Goal: Information Seeking & Learning: Find specific fact

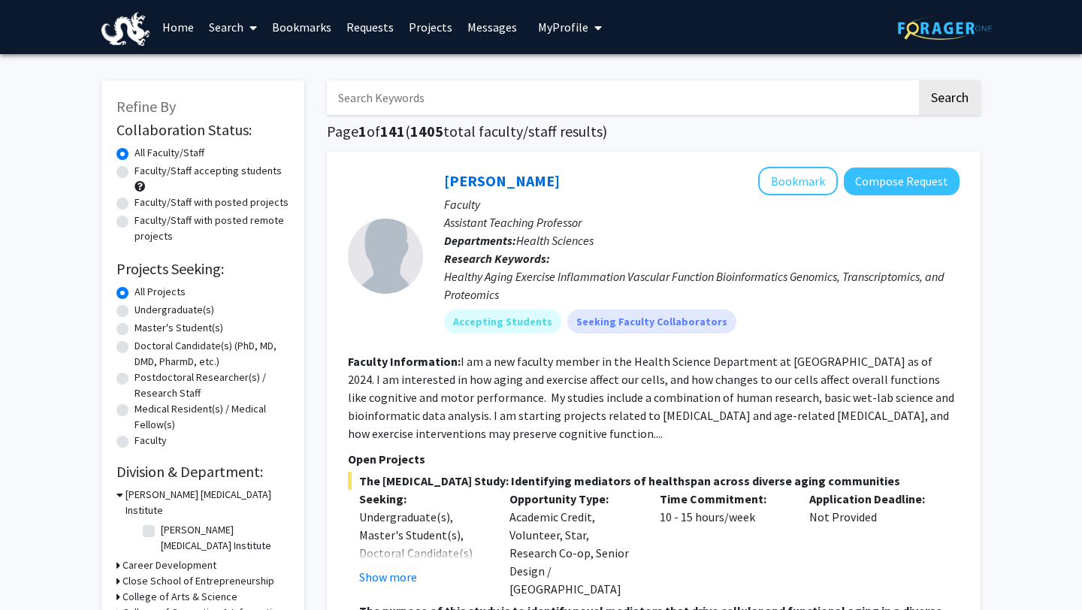
scroll to position [5, 0]
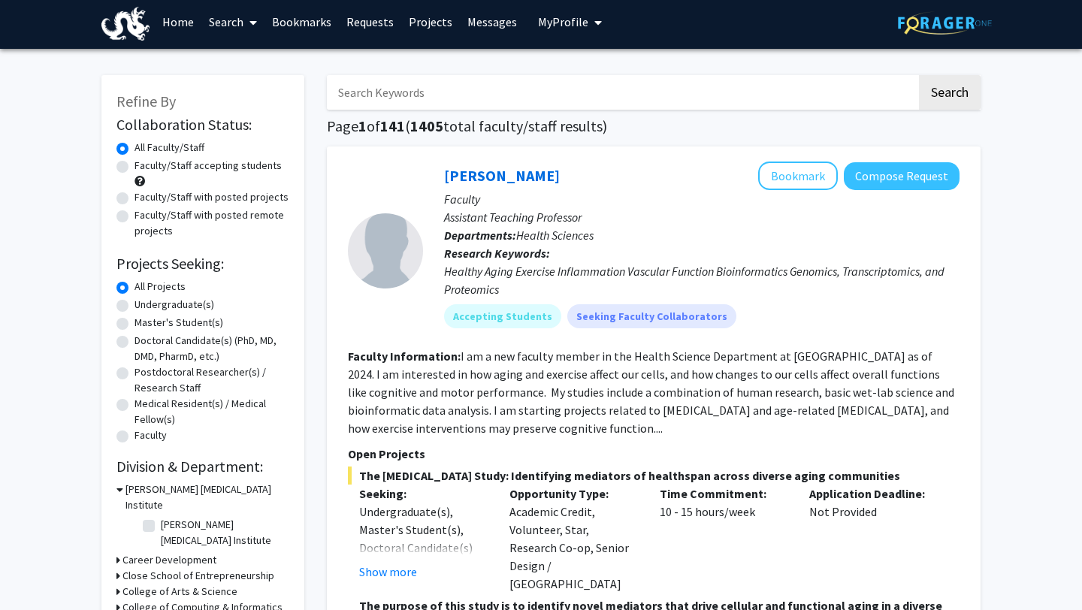
click at [501, 101] on input "Search Keywords" at bounding box center [622, 92] width 590 height 35
type input "biology"
click at [964, 86] on button "Search" at bounding box center [950, 92] width 62 height 35
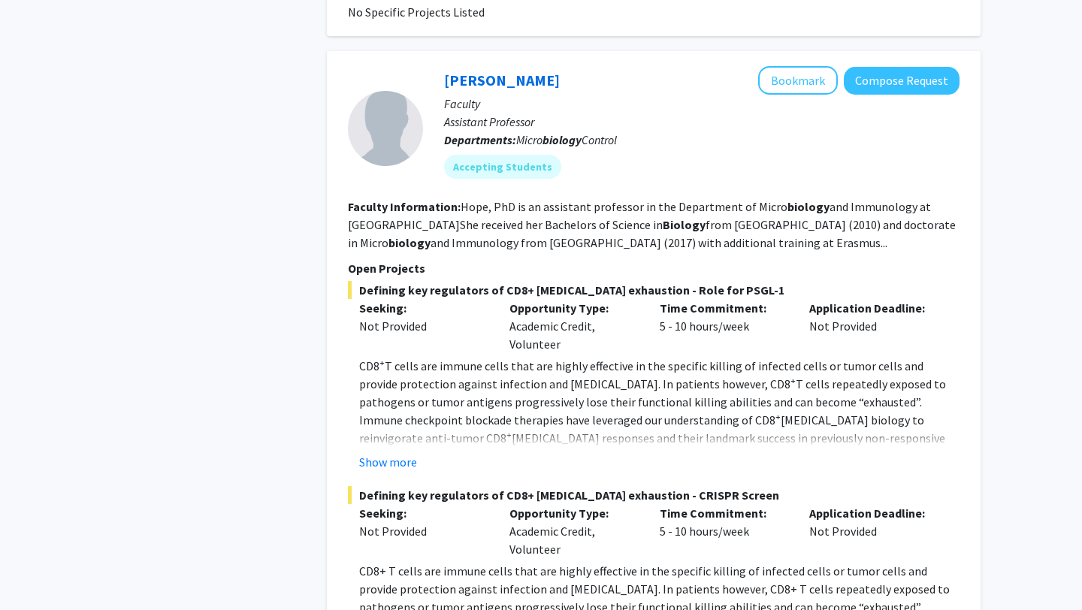
scroll to position [1408, 0]
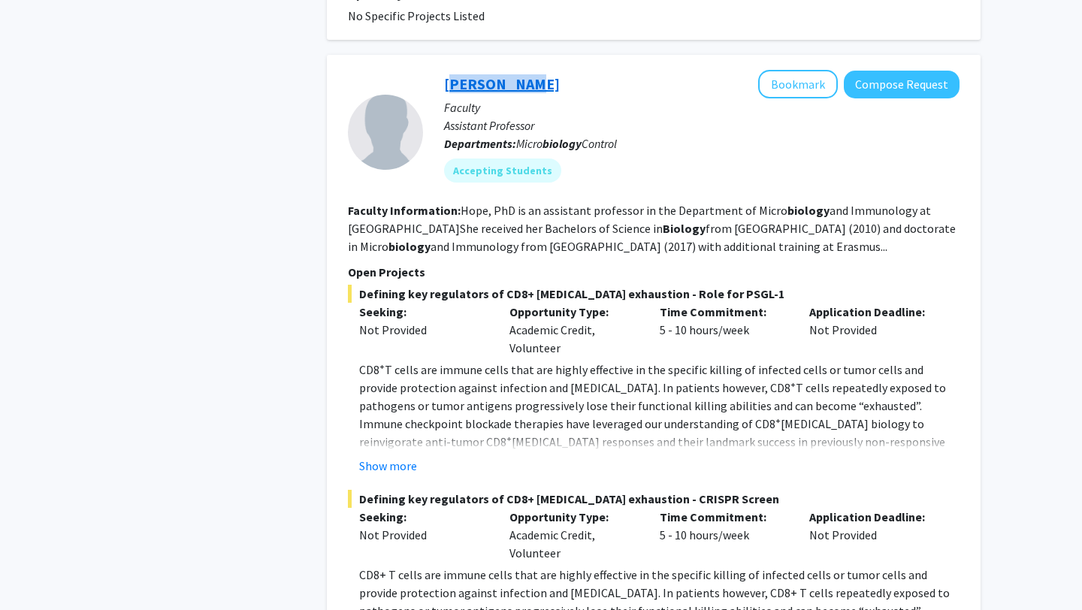
drag, startPoint x: 435, startPoint y: 75, endPoint x: 522, endPoint y: 87, distance: 87.3
click at [522, 87] on div "[PERSON_NAME] Bookmark Compose Request Faculty Assistant Professor Departments:…" at bounding box center [691, 132] width 537 height 124
copy link "[PERSON_NAME]"
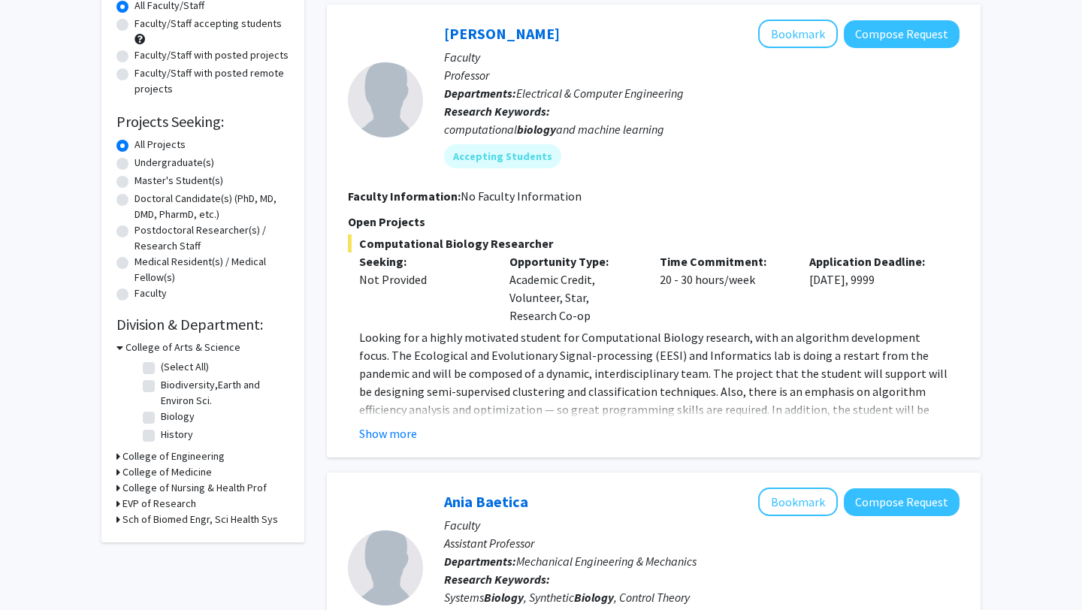
scroll to position [0, 0]
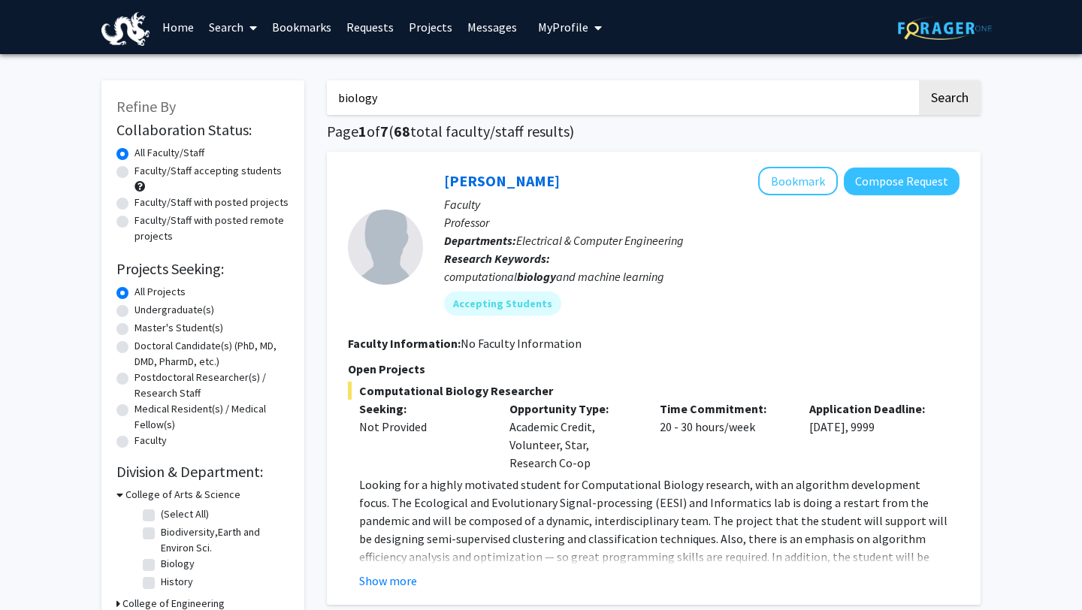
click at [421, 89] on input "biology" at bounding box center [622, 97] width 590 height 35
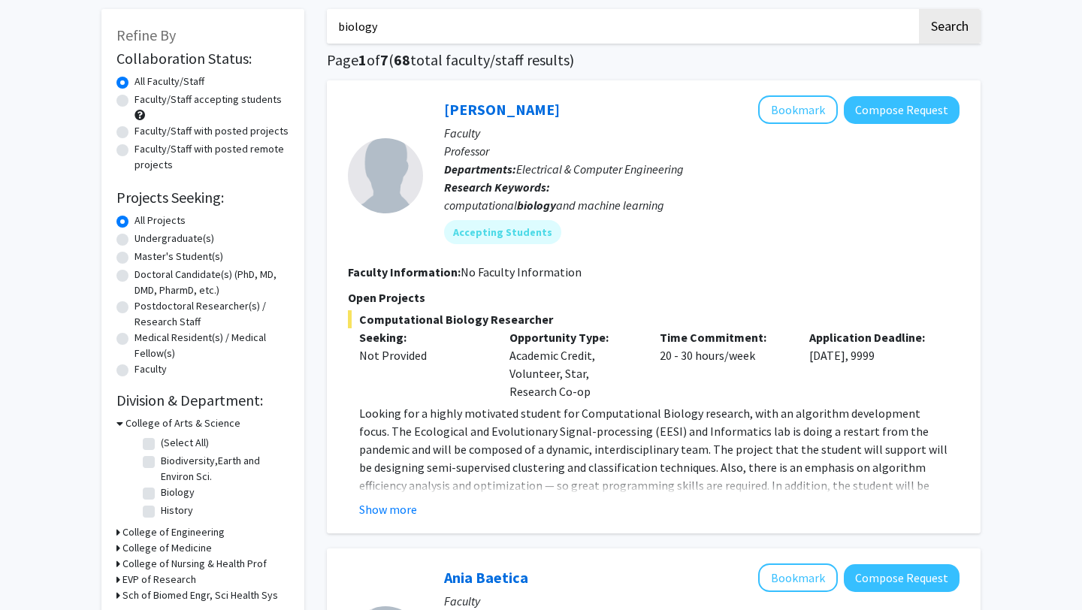
scroll to position [73, 0]
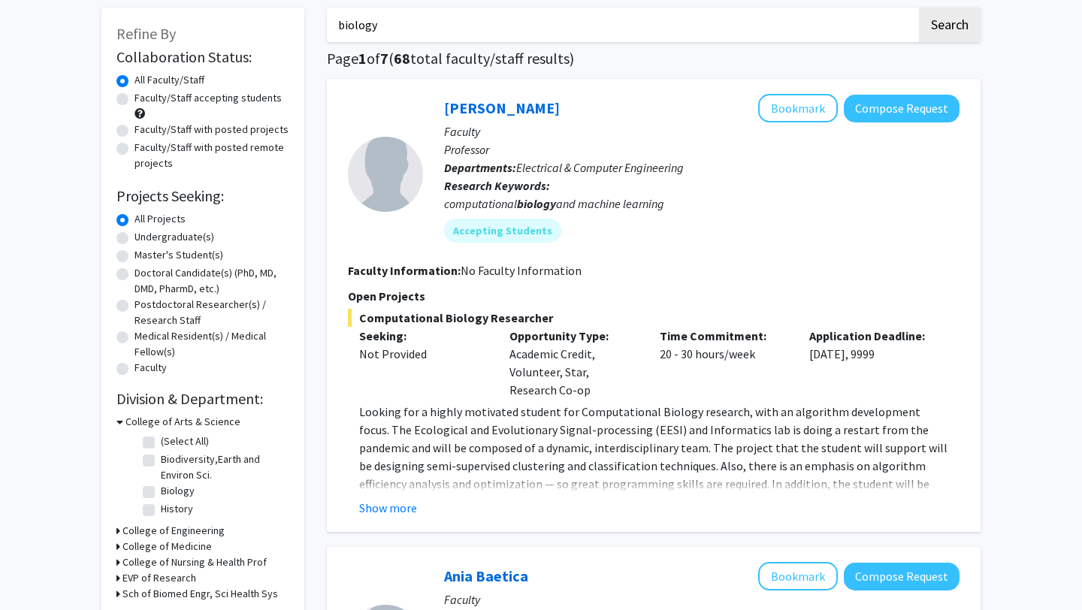
click at [135, 237] on label "Undergraduate(s)" at bounding box center [175, 237] width 80 height 16
click at [135, 237] on input "Undergraduate(s)" at bounding box center [140, 234] width 10 height 10
radio input "true"
